Goal: Check status

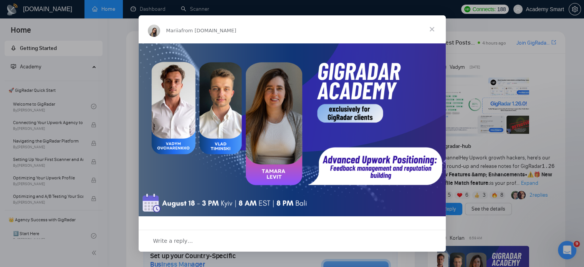
click at [431, 31] on span "Close" at bounding box center [432, 29] width 28 height 28
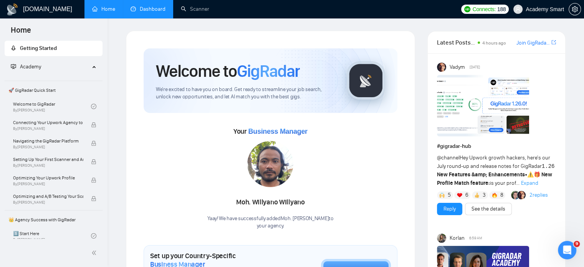
click at [149, 12] on link "Dashboard" at bounding box center [148, 9] width 35 height 7
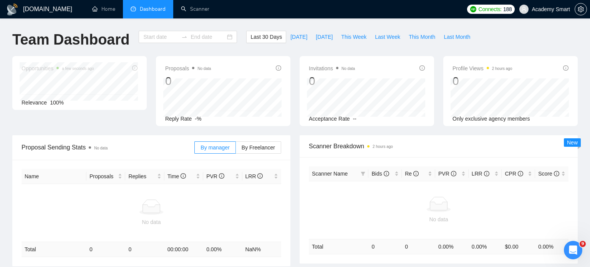
type input "[DATE]"
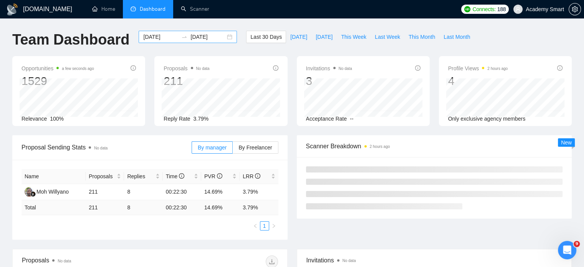
click at [203, 36] on input "[DATE]" at bounding box center [207, 37] width 35 height 8
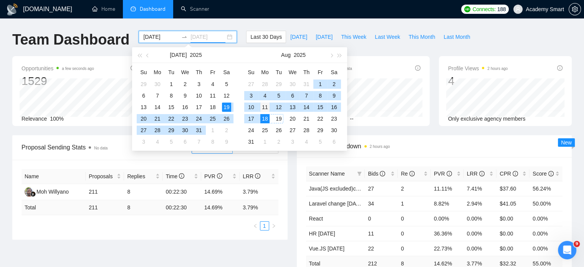
type input "[DATE]"
click at [264, 107] on div "11" at bounding box center [264, 106] width 9 height 9
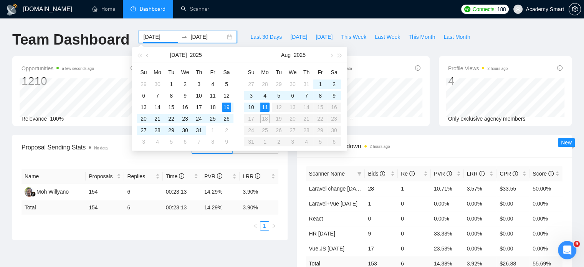
click at [157, 37] on input "[DATE]" at bounding box center [160, 37] width 35 height 8
type input "[DATE]"
click at [267, 107] on div "11" at bounding box center [264, 106] width 9 height 9
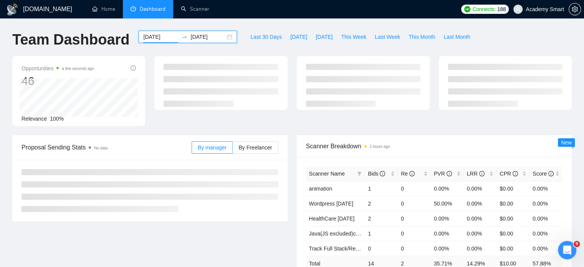
click at [203, 36] on input "[DATE]" at bounding box center [207, 37] width 35 height 8
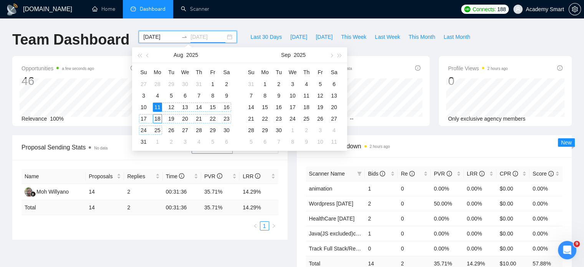
type input "[DATE]"
click at [159, 119] on div "18" at bounding box center [157, 118] width 9 height 9
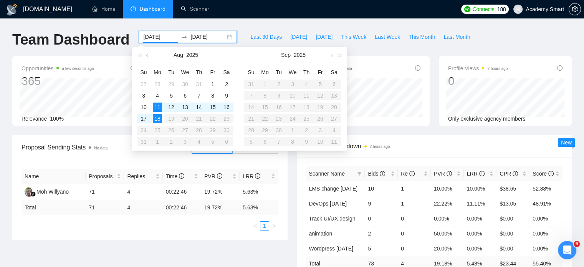
click at [511, 37] on div "Team Dashboard [DATE] [DATE] Last 30 Days [DATE] [DATE] This Week Last Week Thi…" at bounding box center [292, 43] width 568 height 25
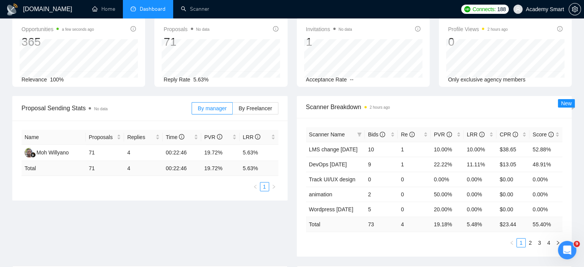
scroll to position [115, 0]
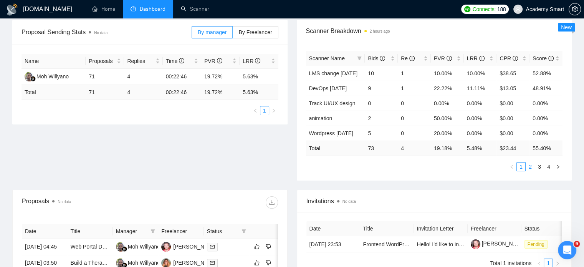
click at [530, 167] on link "2" at bounding box center [530, 166] width 8 height 8
click at [539, 166] on link "3" at bounding box center [539, 166] width 8 height 8
click at [550, 165] on link "4" at bounding box center [548, 166] width 8 height 8
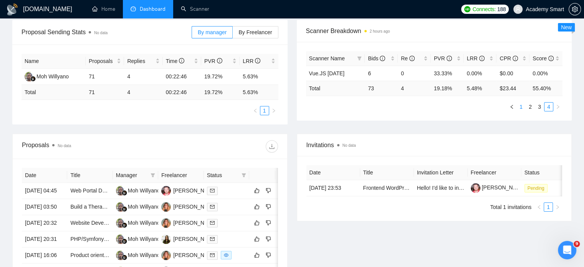
click at [522, 106] on link "1" at bounding box center [521, 106] width 8 height 8
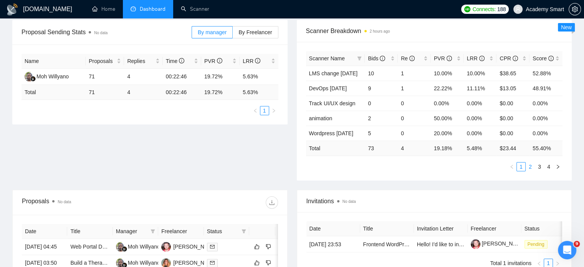
click at [530, 165] on link "2" at bounding box center [530, 166] width 8 height 8
click at [539, 165] on link "3" at bounding box center [539, 166] width 8 height 8
click at [549, 166] on link "4" at bounding box center [548, 166] width 8 height 8
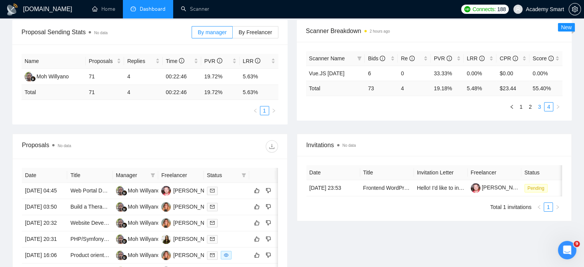
click at [540, 106] on link "3" at bounding box center [539, 106] width 8 height 8
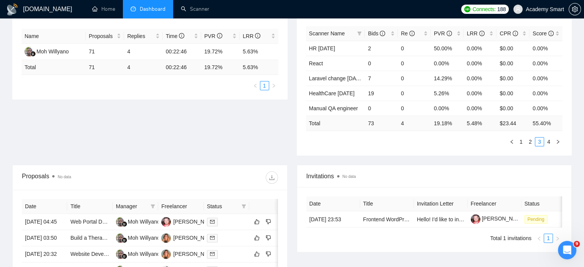
scroll to position [154, 0]
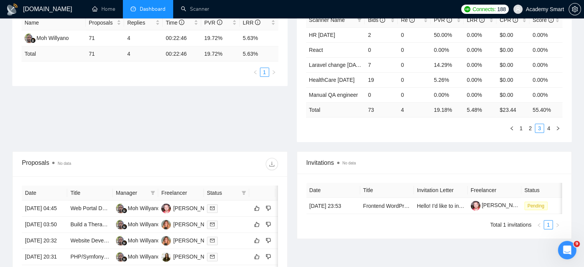
click at [271, 121] on div "Proposal Sending Stats No data By manager By Freelancer Name Proposals Replies …" at bounding box center [292, 67] width 568 height 170
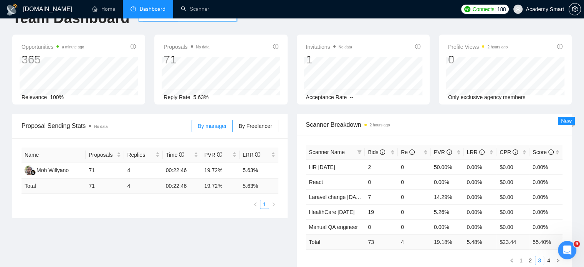
scroll to position [0, 0]
